Goal: Transaction & Acquisition: Purchase product/service

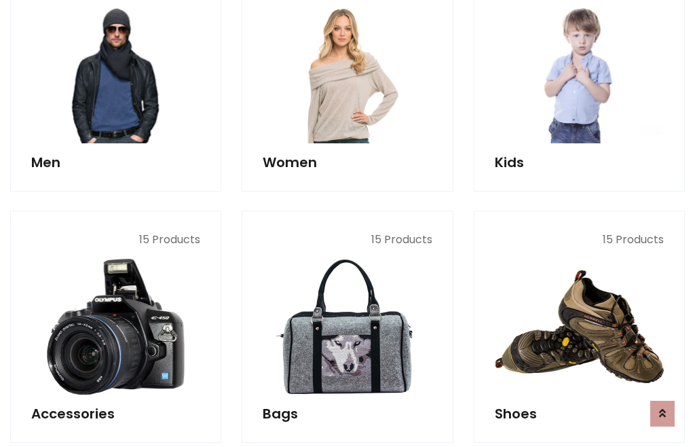
scroll to position [985, 0]
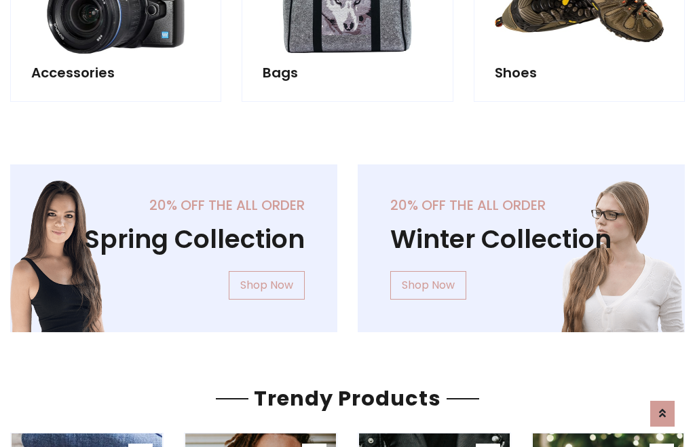
click at [348, 242] on div "20% off the all order Winter Collection Shop Now" at bounding box center [522, 258] width 348 height 189
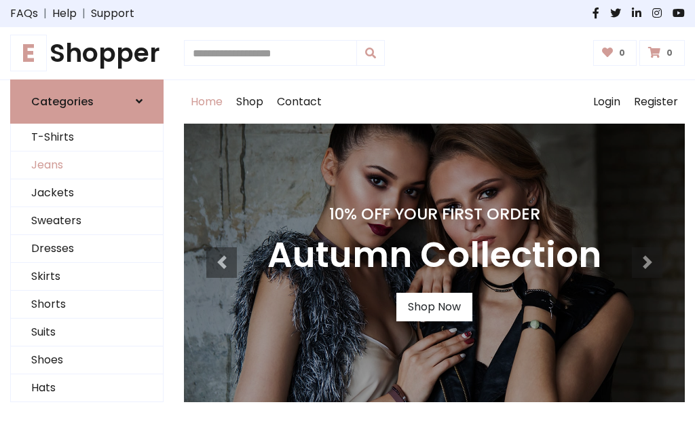
click at [87, 165] on link "Jeans" at bounding box center [87, 165] width 152 height 28
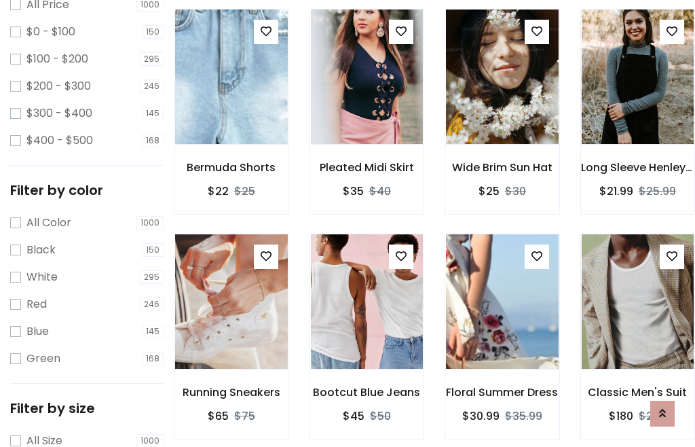
scroll to position [428, 0]
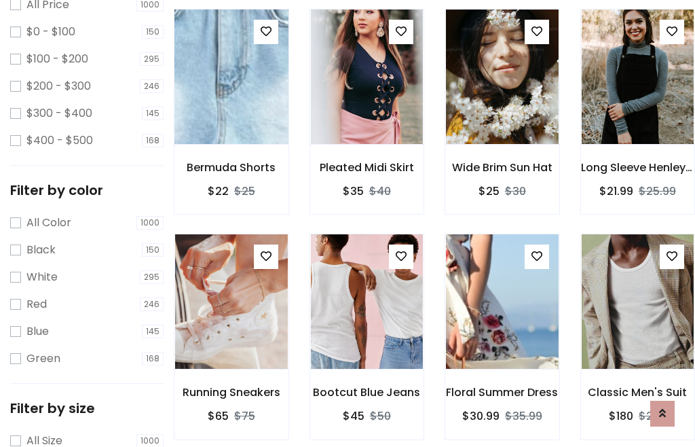
click at [231, 106] on img at bounding box center [231, 77] width 135 height 326
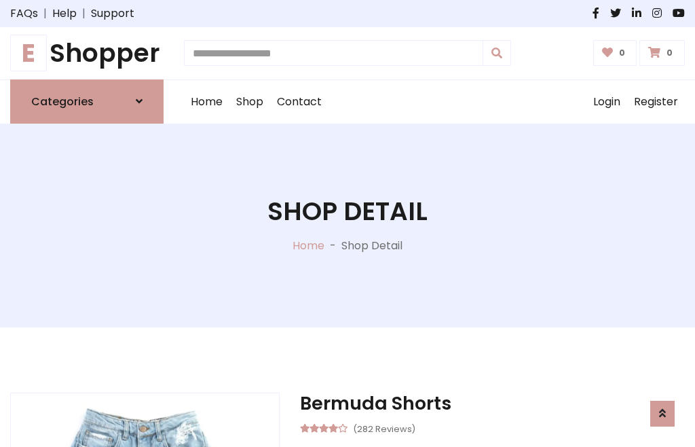
scroll to position [146, 0]
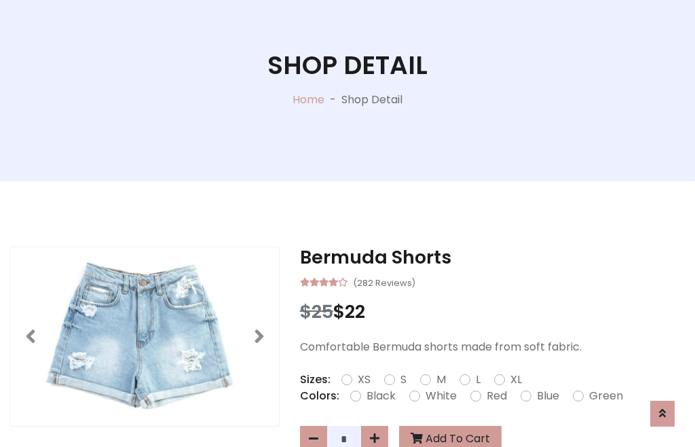
click at [495, 396] on label "Red" at bounding box center [497, 396] width 20 height 16
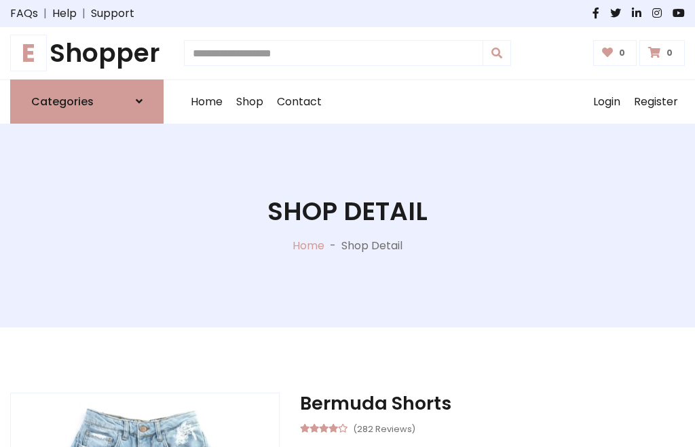
click at [348, 223] on h1 "Shop Detail" at bounding box center [347, 211] width 160 height 31
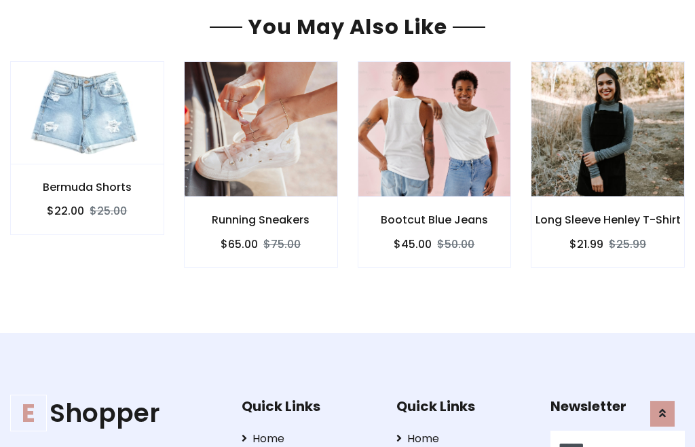
type input "******"
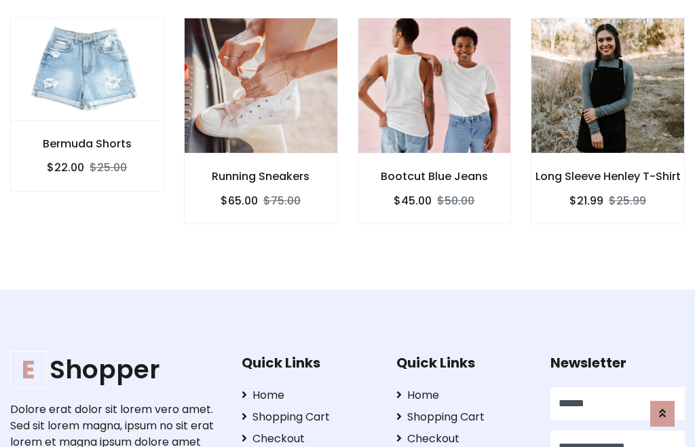
scroll to position [0, 1]
type input "**********"
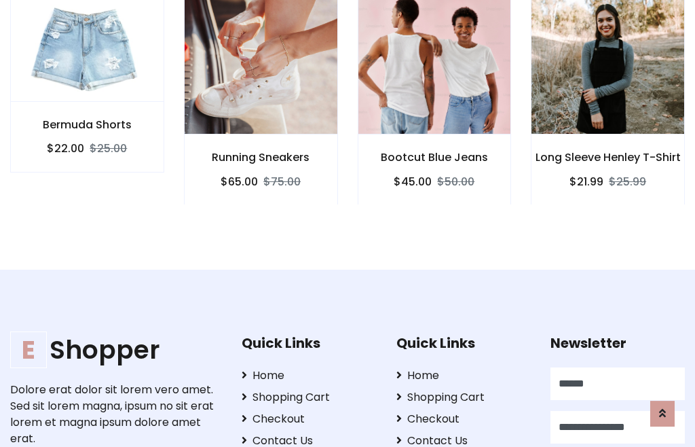
scroll to position [1231, 0]
